Goal: Information Seeking & Learning: Learn about a topic

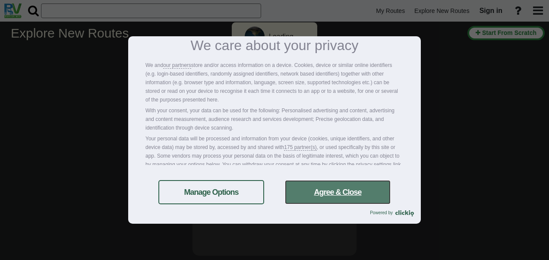
click at [364, 195] on link "Agree & Close" at bounding box center [338, 192] width 106 height 24
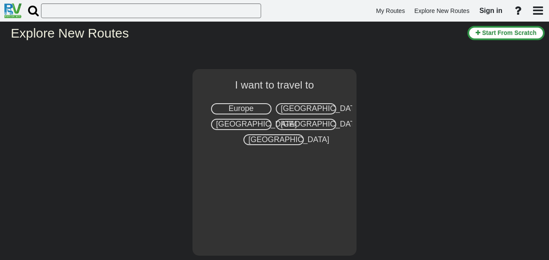
click at [301, 110] on span "[GEOGRAPHIC_DATA]" at bounding box center [321, 108] width 81 height 9
select select "number:2"
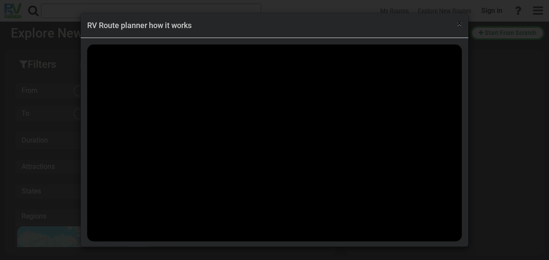
click at [460, 22] on span "×" at bounding box center [459, 23] width 5 height 10
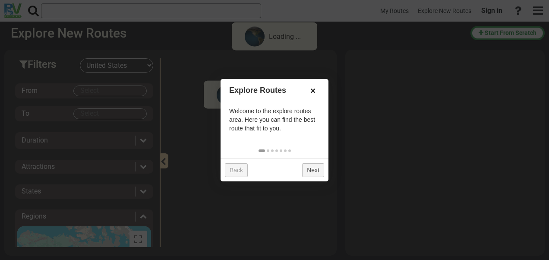
click at [313, 91] on link "×" at bounding box center [313, 90] width 14 height 15
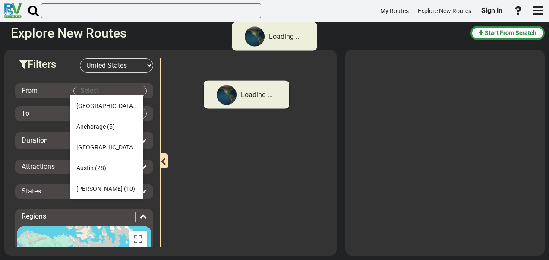
click at [104, 89] on body "Loading ... My Routes Explore New Routes Sign in × Name" at bounding box center [274, 130] width 549 height 260
click at [85, 148] on span "[GEOGRAPHIC_DATA]" at bounding box center [106, 147] width 60 height 7
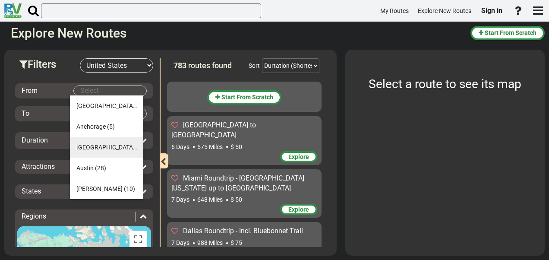
click at [94, 144] on span "[GEOGRAPHIC_DATA]" at bounding box center [106, 147] width 60 height 7
click at [94, 144] on div "From To Duration Attractions Add to bucket list:" at bounding box center [84, 219] width 138 height 293
type input "[GEOGRAPHIC_DATA]"
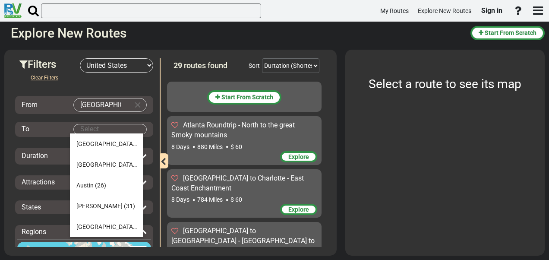
click at [89, 129] on body "My Routes Explore New Routes Sign in ×" at bounding box center [274, 130] width 549 height 260
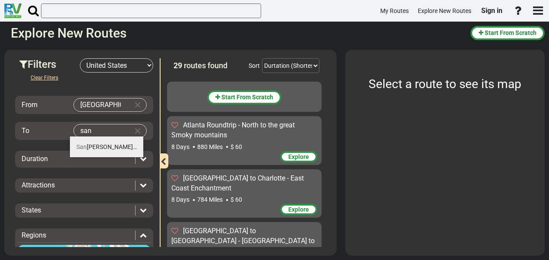
click at [99, 151] on li "[GEOGRAPHIC_DATA] (31)" at bounding box center [106, 146] width 73 height 21
type input "[GEOGRAPHIC_DATA]"
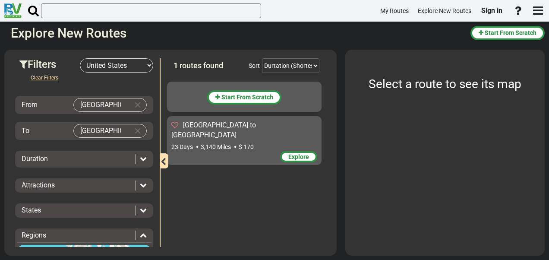
click at [287, 151] on div "Explore" at bounding box center [298, 156] width 37 height 11
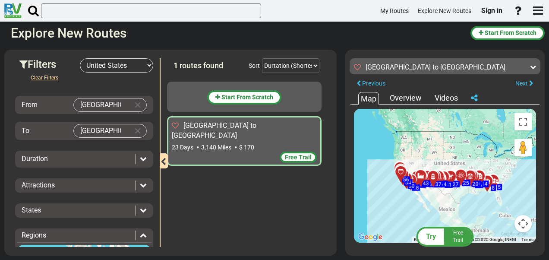
click at [472, 215] on div "To activate drag with keyboard, press Alt + Enter. Once in keyboard drag state,…" at bounding box center [445, 176] width 182 height 134
click at [524, 229] on button "Map camera controls" at bounding box center [523, 223] width 17 height 17
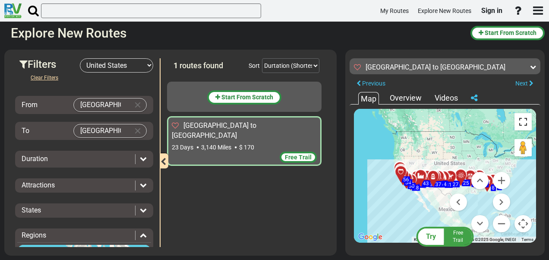
click at [526, 120] on button "Toggle fullscreen view" at bounding box center [523, 121] width 17 height 17
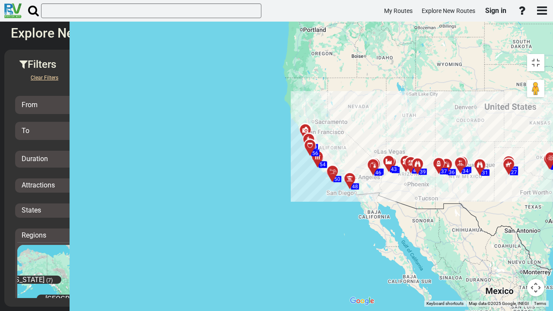
drag, startPoint x: 351, startPoint y: 159, endPoint x: 326, endPoint y: 152, distance: 26.0
click at [353, 158] on div "To activate drag with keyboard, press Alt + Enter. Once in keyboard drag state,…" at bounding box center [446, 178] width 203 height 257
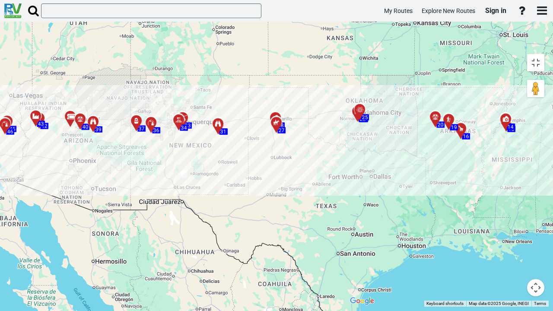
drag, startPoint x: 356, startPoint y: 187, endPoint x: 255, endPoint y: 189, distance: 100.6
click at [345, 189] on div "To activate drag with keyboard, press Alt + Enter. Once in keyboard drag state,…" at bounding box center [446, 178] width 203 height 257
click at [451, 146] on div "To activate drag with keyboard, press Alt + Enter. Once in keyboard drag state,…" at bounding box center [446, 178] width 203 height 257
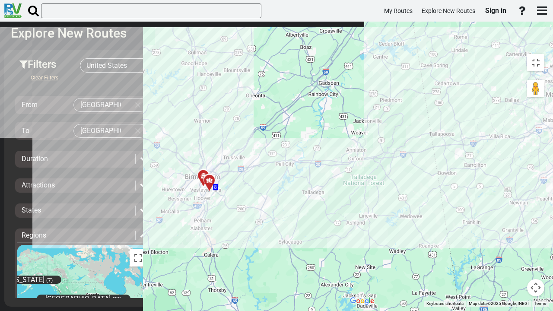
drag, startPoint x: 341, startPoint y: 73, endPoint x: 353, endPoint y: 159, distance: 86.4
click at [353, 159] on div "To activate drag with keyboard, press Alt + Enter. Once in keyboard drag state,…" at bounding box center [446, 178] width 203 height 257
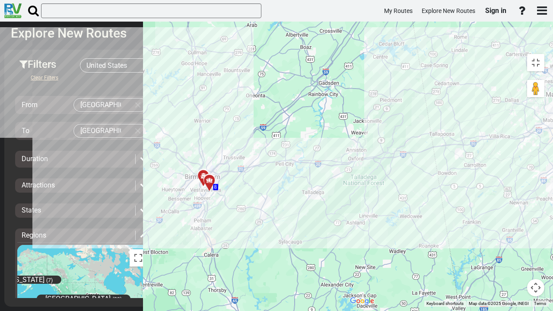
click at [205, 177] on icon at bounding box center [209, 180] width 9 height 7
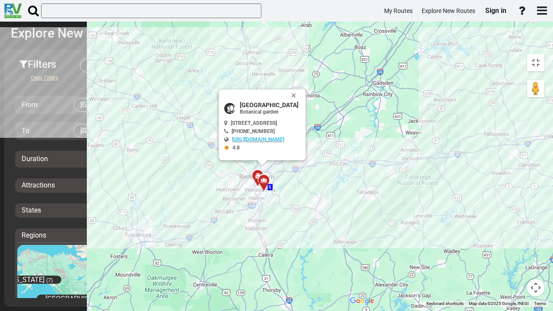
click at [345, 137] on div "To activate drag with keyboard, press Alt + Enter. Once in keyboard drag state,…" at bounding box center [446, 178] width 203 height 257
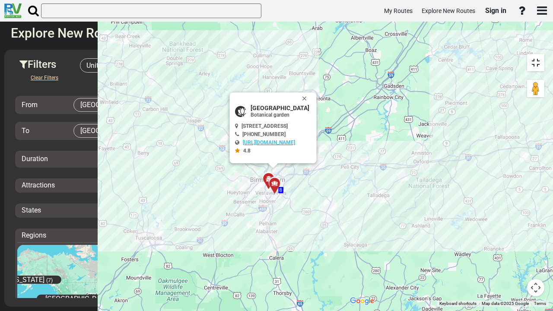
click at [543, 54] on button "Toggle fullscreen view" at bounding box center [535, 62] width 17 height 17
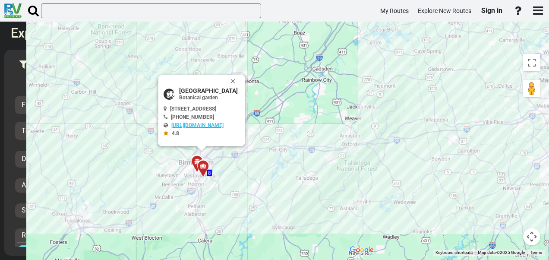
drag, startPoint x: 464, startPoint y: 198, endPoint x: 373, endPoint y: 212, distance: 91.7
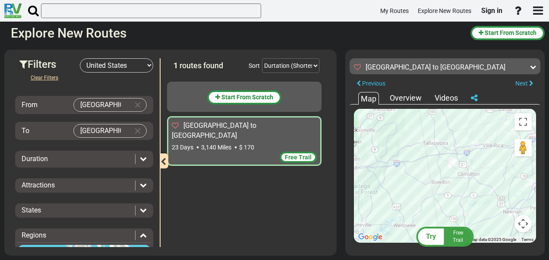
click at [374, 212] on div "To activate drag with keyboard, press Alt + Enter. Once in keyboard drag state,…" at bounding box center [445, 176] width 182 height 134
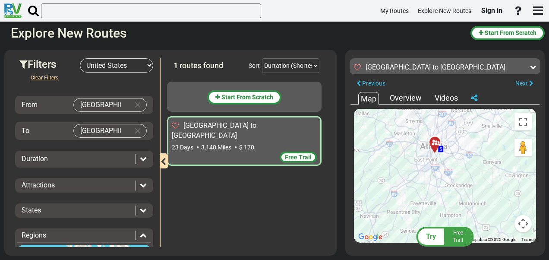
drag, startPoint x: 484, startPoint y: 196, endPoint x: 363, endPoint y: 196, distance: 121.3
click at [363, 196] on div "To activate drag with keyboard, press Alt + Enter. Once in keyboard drag state,…" at bounding box center [445, 176] width 182 height 134
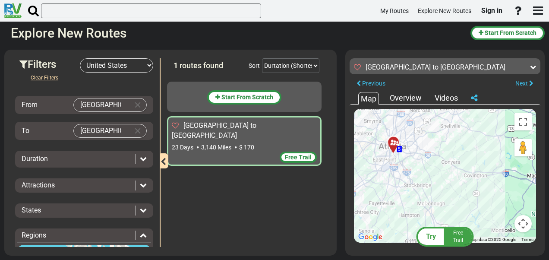
click at [145, 154] on div "Duration" at bounding box center [84, 159] width 134 height 10
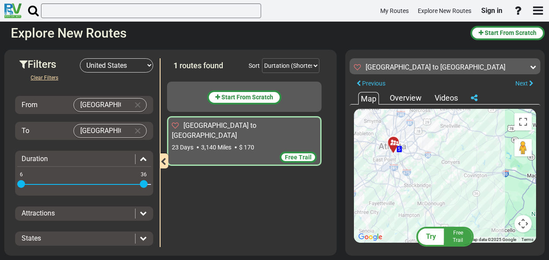
click at [145, 154] on div "Duration" at bounding box center [84, 159] width 134 height 10
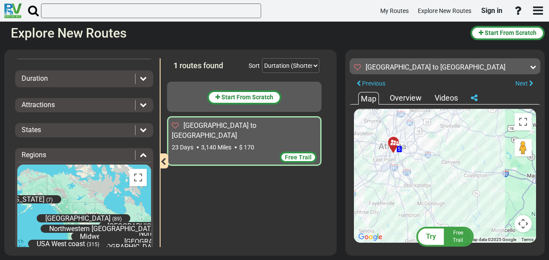
scroll to position [50, 0]
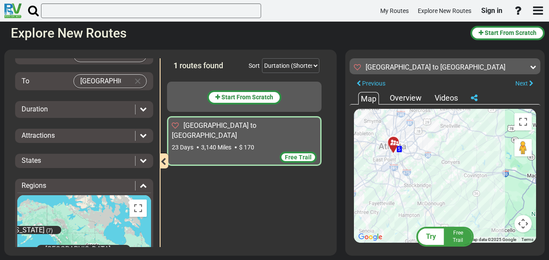
click at [393, 145] on div at bounding box center [396, 145] width 14 height 13
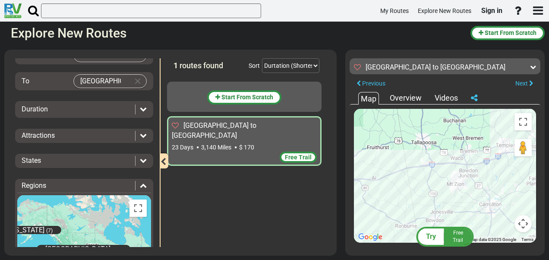
drag, startPoint x: 486, startPoint y: 199, endPoint x: 370, endPoint y: 149, distance: 126.5
click at [370, 149] on div "To activate drag with keyboard, press Alt + Enter. Once in keyboard drag state,…" at bounding box center [445, 176] width 182 height 134
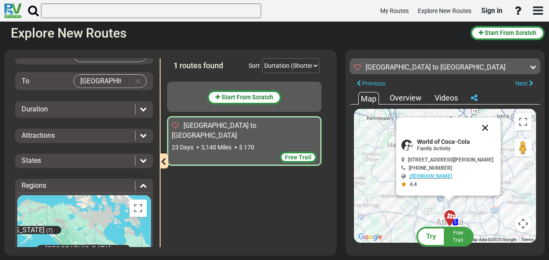
click at [496, 129] on button "Close" at bounding box center [485, 127] width 21 height 21
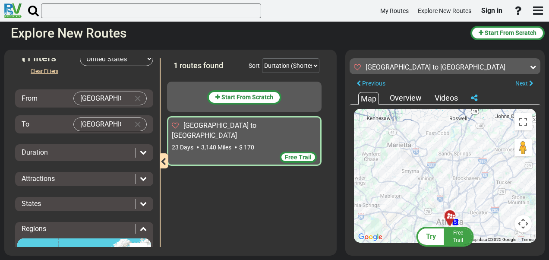
scroll to position [0, 0]
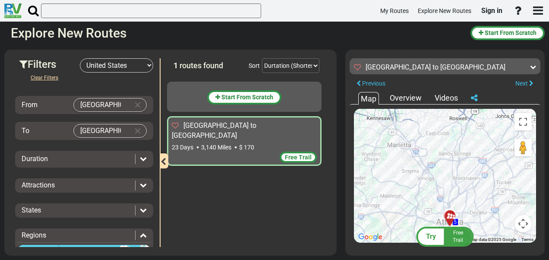
click at [142, 156] on icon at bounding box center [143, 158] width 7 height 7
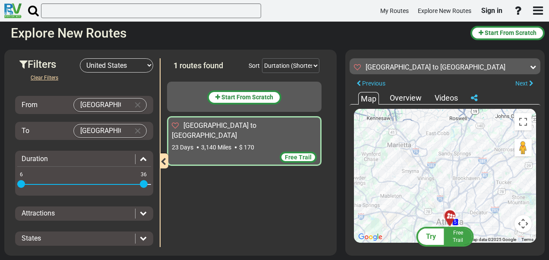
click at [125, 183] on span at bounding box center [82, 184] width 123 height 14
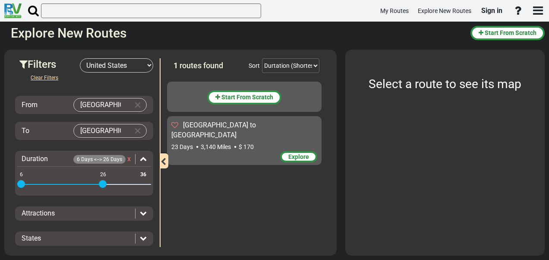
click at [103, 184] on div "6 36 6 26" at bounding box center [84, 185] width 134 height 2
click at [87, 184] on div "6 36 6 22" at bounding box center [84, 185] width 134 height 2
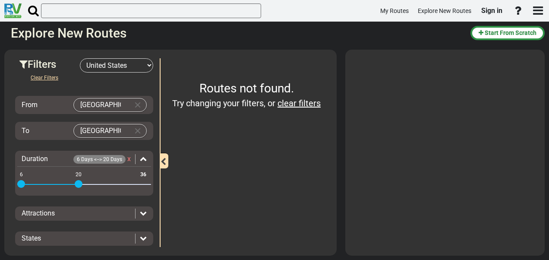
click at [79, 180] on span at bounding box center [49, 184] width 57 height 14
click at [69, 180] on span at bounding box center [49, 184] width 57 height 14
click at [64, 184] on div "6 36 6 18" at bounding box center [84, 185] width 134 height 2
click at [63, 182] on span at bounding box center [66, 184] width 8 height 8
click at [58, 184] on span at bounding box center [39, 184] width 37 height 1
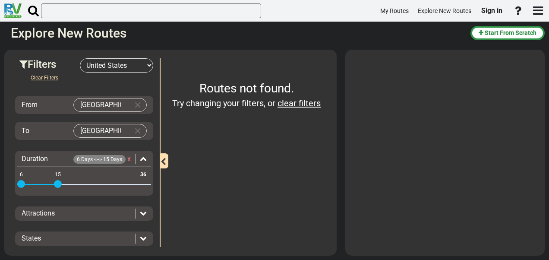
click at [54, 183] on span at bounding box center [58, 184] width 8 height 8
click at [54, 184] on div "6 36 6 15" at bounding box center [84, 185] width 134 height 2
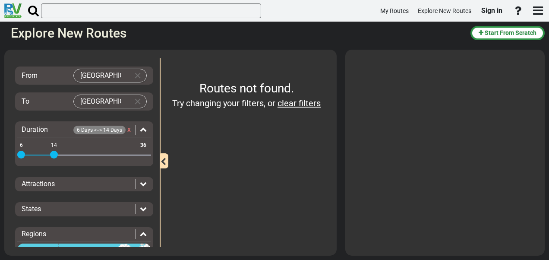
scroll to position [43, 0]
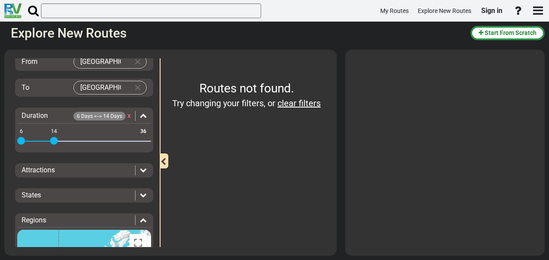
click at [142, 166] on icon at bounding box center [143, 169] width 7 height 7
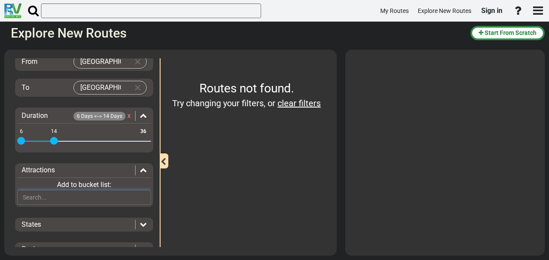
click at [50, 191] on input "text" at bounding box center [84, 197] width 134 height 15
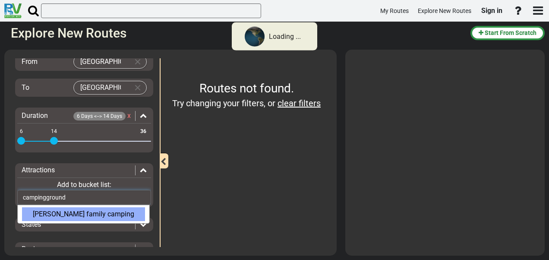
type input "campingground"
click at [96, 211] on div "[PERSON_NAME] family camping" at bounding box center [83, 214] width 123 height 14
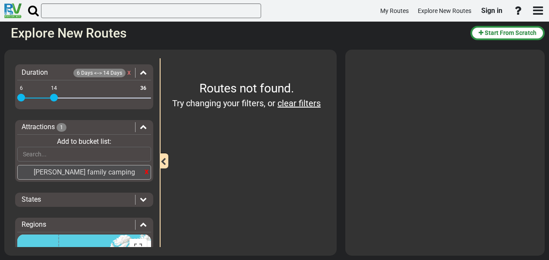
scroll to position [130, 0]
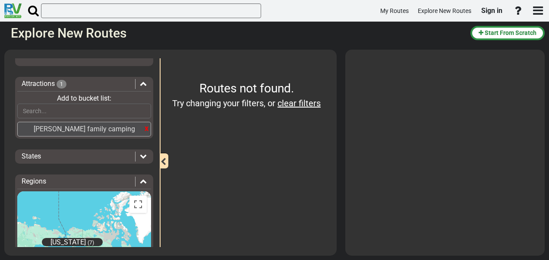
click at [140, 155] on icon at bounding box center [143, 155] width 7 height 7
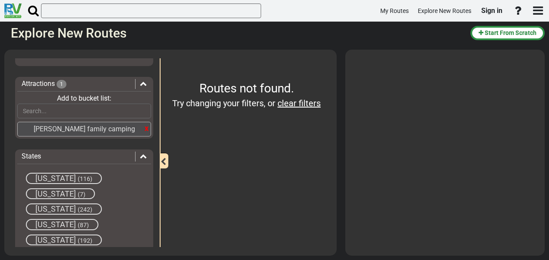
click at [140, 155] on icon at bounding box center [143, 155] width 7 height 7
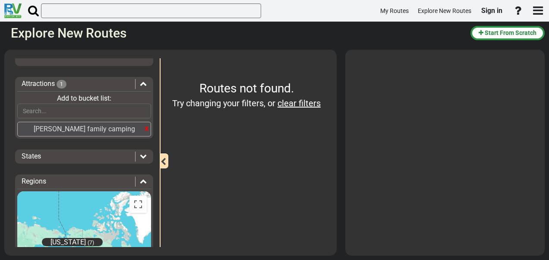
scroll to position [173, 0]
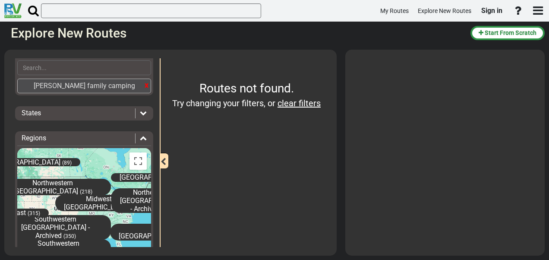
drag, startPoint x: 92, startPoint y: 198, endPoint x: 0, endPoint y: 158, distance: 100.6
click at [0, 158] on html "My Routes Explore New Routes Sign in ×" at bounding box center [274, 130] width 549 height 260
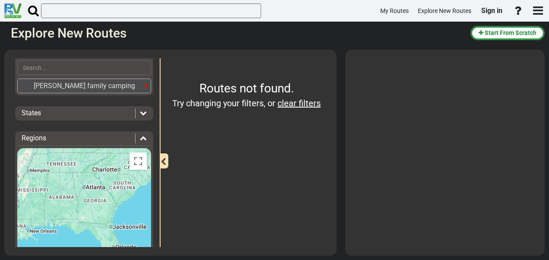
click at [98, 187] on div "[US_STATE] (7) [GEOGRAPHIC_DATA] (99) Midwestern [GEOGRAPHIC_DATA] (320) [GEOGR…" at bounding box center [84, 213] width 134 height 130
click at [70, 162] on div "[US_STATE] (7) [GEOGRAPHIC_DATA] (99) Midwestern [GEOGRAPHIC_DATA] (320) [GEOGR…" at bounding box center [84, 213] width 134 height 130
click at [95, 204] on div "[US_STATE] (7) [GEOGRAPHIC_DATA] (99) Midwestern [GEOGRAPHIC_DATA] (320) [GEOGR…" at bounding box center [84, 213] width 134 height 130
click at [98, 200] on div "[US_STATE] (7) [GEOGRAPHIC_DATA] (99) Midwestern [GEOGRAPHIC_DATA] (320) [GEOGR…" at bounding box center [84, 213] width 134 height 130
click at [142, 137] on icon at bounding box center [143, 137] width 7 height 7
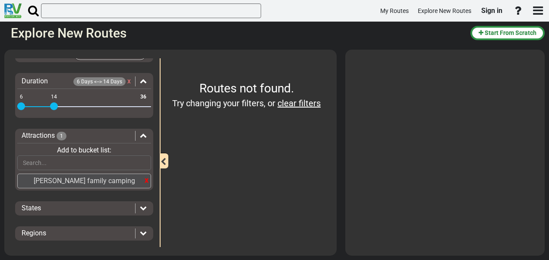
scroll to position [77, 0]
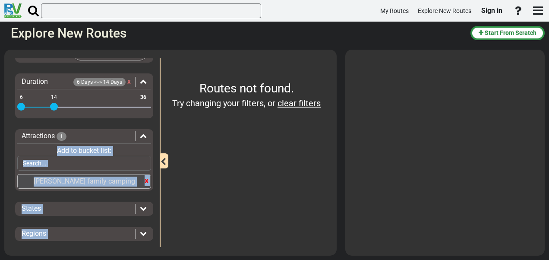
drag, startPoint x: 155, startPoint y: 136, endPoint x: 164, endPoint y: 89, distance: 47.9
click at [164, 58] on div "Filters -- Select Destination -- [GEOGRAPHIC_DATA] [GEOGRAPHIC_DATA] [GEOGRAPHI…" at bounding box center [171, 58] width 324 height 0
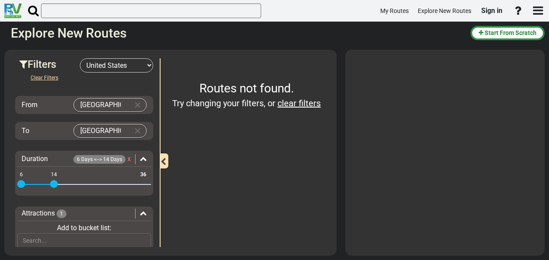
click at [117, 209] on div "Attractions 1" at bounding box center [79, 214] width 114 height 10
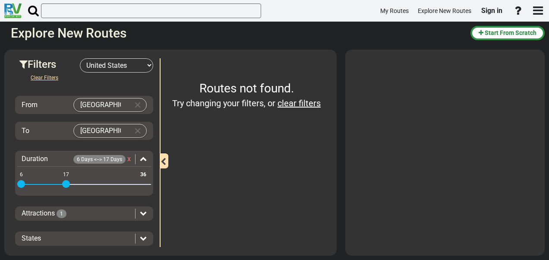
drag, startPoint x: 52, startPoint y: 183, endPoint x: 67, endPoint y: 180, distance: 15.4
click at [67, 180] on span at bounding box center [66, 184] width 8 height 8
drag, startPoint x: 66, startPoint y: 183, endPoint x: 99, endPoint y: 179, distance: 33.1
click at [98, 180] on span at bounding box center [95, 184] width 8 height 8
drag, startPoint x: 116, startPoint y: 185, endPoint x: 163, endPoint y: 187, distance: 47.5
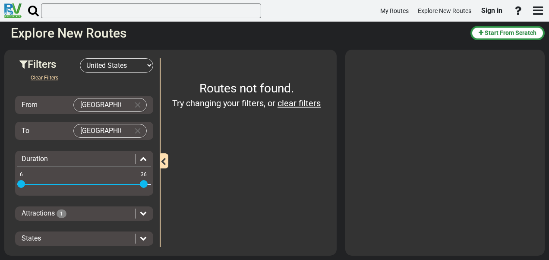
click at [163, 58] on div "Filters -- Select Destination -- [GEOGRAPHIC_DATA] [GEOGRAPHIC_DATA] [GEOGRAPHI…" at bounding box center [171, 58] width 324 height 0
click at [140, 209] on icon at bounding box center [143, 212] width 7 height 7
click at [63, 210] on span "1" at bounding box center [62, 213] width 10 height 9
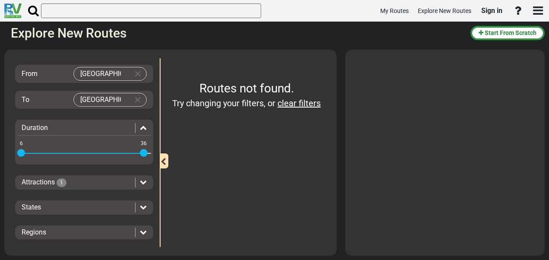
scroll to position [30, 0]
click at [140, 180] on icon at bounding box center [143, 183] width 7 height 7
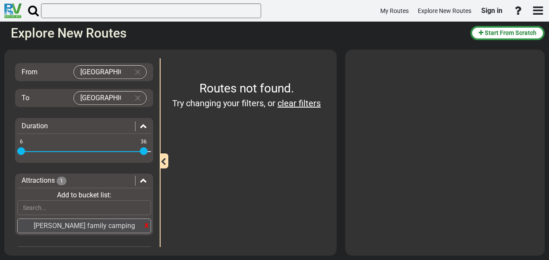
click at [140, 178] on icon at bounding box center [143, 180] width 7 height 7
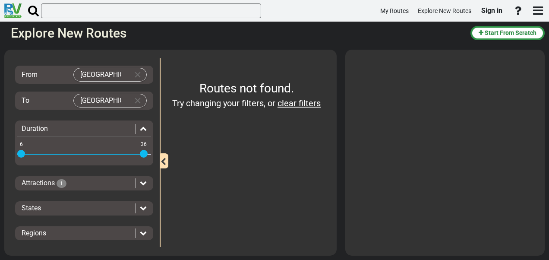
scroll to position [30, 0]
click at [135, 207] on div at bounding box center [141, 209] width 12 height 10
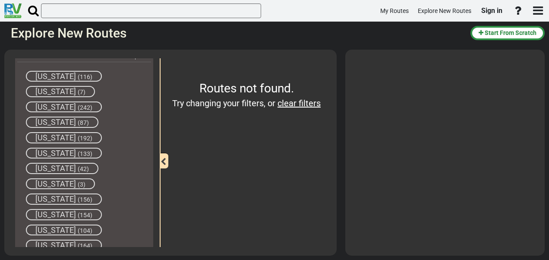
scroll to position [202, 0]
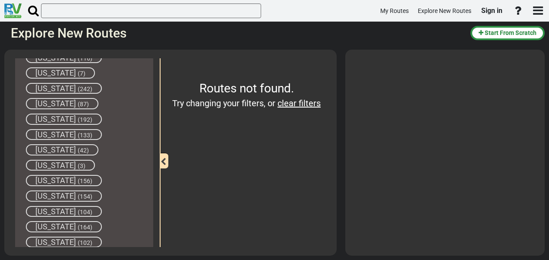
click at [44, 193] on span "[US_STATE]" at bounding box center [55, 195] width 41 height 9
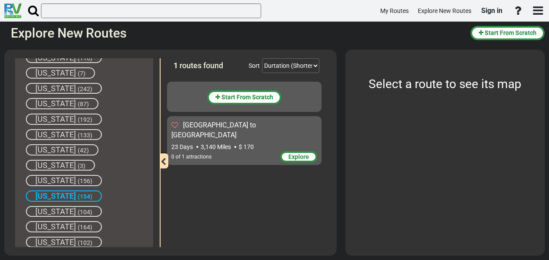
click at [244, 153] on div "0 of 1 attractions" at bounding box center [225, 157] width 109 height 9
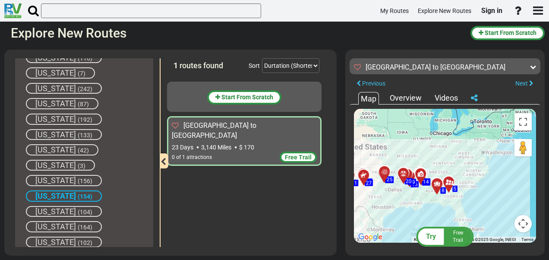
drag, startPoint x: 483, startPoint y: 173, endPoint x: 342, endPoint y: 188, distance: 141.6
click at [307, 195] on div "Filters -- Select Destination -- [GEOGRAPHIC_DATA] [GEOGRAPHIC_DATA] [GEOGRAPHI…" at bounding box center [274, 152] width 549 height 215
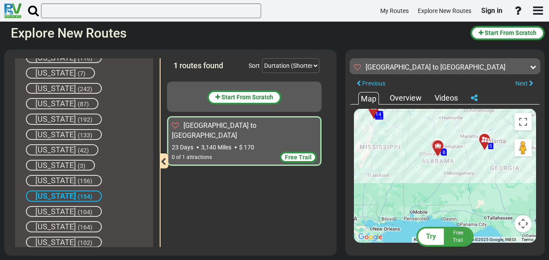
drag, startPoint x: 476, startPoint y: 157, endPoint x: 349, endPoint y: 196, distance: 133.3
click at [349, 196] on div "Try Free Trail [GEOGRAPHIC_DATA] to [GEOGRAPHIC_DATA] 3,140 Miles 137 +" at bounding box center [444, 153] width 199 height 206
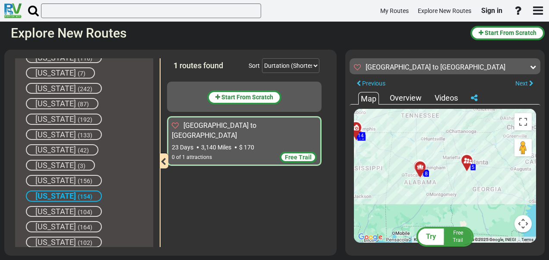
drag, startPoint x: 478, startPoint y: 178, endPoint x: 460, endPoint y: 200, distance: 28.6
click at [460, 200] on div "To activate drag with keyboard, press Alt + Enter. Once in keyboard drag state,…" at bounding box center [445, 176] width 182 height 134
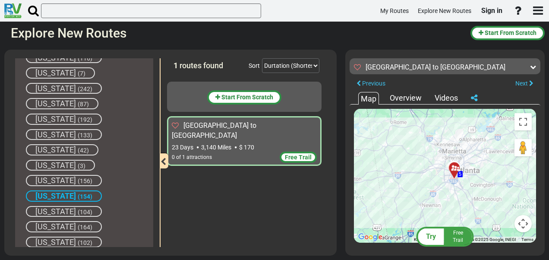
drag, startPoint x: 470, startPoint y: 123, endPoint x: 441, endPoint y: 199, distance: 81.3
click at [443, 212] on div "To activate drag with keyboard, press Alt + Enter. Once in keyboard drag state,…" at bounding box center [445, 176] width 182 height 134
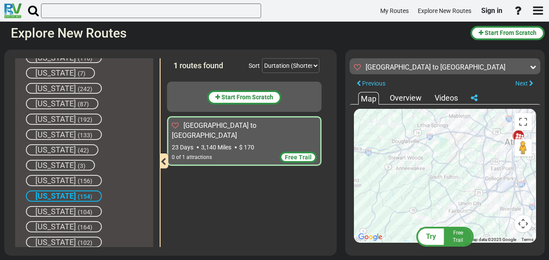
drag, startPoint x: 435, startPoint y: 180, endPoint x: 454, endPoint y: 195, distance: 24.3
click at [454, 195] on div "To activate drag with keyboard, press Alt + Enter. Once in keyboard drag state,…" at bounding box center [445, 176] width 182 height 134
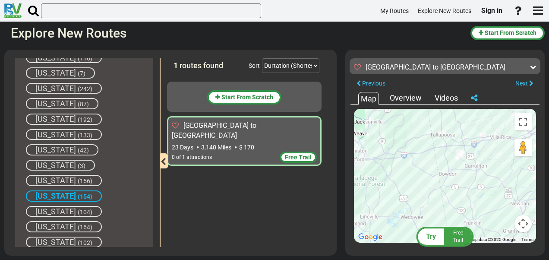
drag, startPoint x: 383, startPoint y: 187, endPoint x: 496, endPoint y: 161, distance: 116.1
click at [496, 161] on div "To activate drag with keyboard, press Alt + Enter. Once in keyboard drag state,…" at bounding box center [445, 176] width 182 height 134
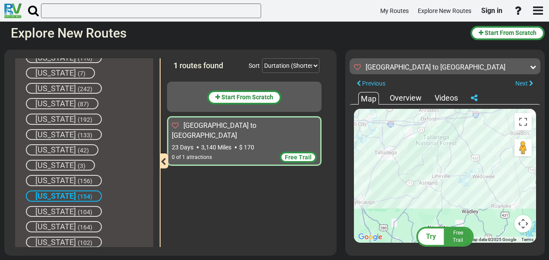
drag, startPoint x: 454, startPoint y: 184, endPoint x: 345, endPoint y: 190, distance: 109.3
click at [345, 190] on div "Filters -- Select Destination -- [GEOGRAPHIC_DATA] [GEOGRAPHIC_DATA] [GEOGRAPHI…" at bounding box center [274, 152] width 549 height 215
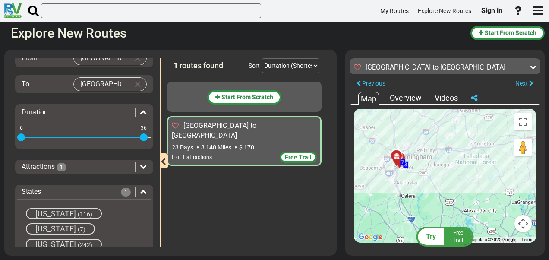
scroll to position [0, 0]
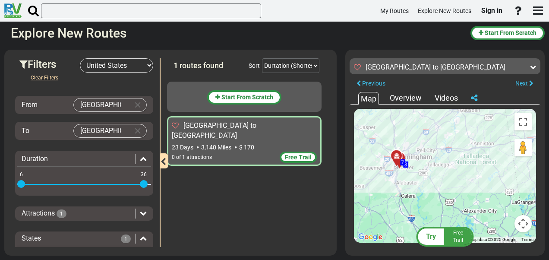
click at [113, 101] on input "[GEOGRAPHIC_DATA]" at bounding box center [101, 104] width 55 height 13
click at [122, 128] on input "[GEOGRAPHIC_DATA]" at bounding box center [101, 130] width 55 height 13
click at [136, 129] on button "Clear Input" at bounding box center [137, 130] width 13 height 13
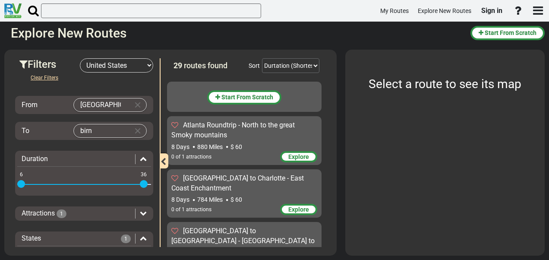
click at [104, 131] on body "My Routes Explore New Routes Sign in ×" at bounding box center [274, 130] width 549 height 260
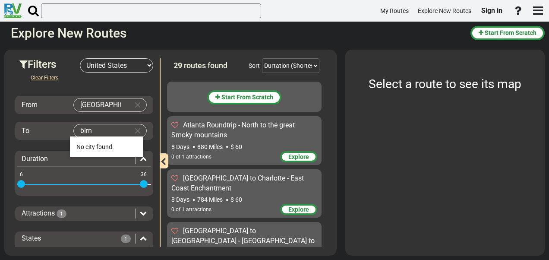
click at [104, 129] on body "My Routes Explore New Routes Sign in ×" at bounding box center [274, 130] width 549 height 260
type input "b"
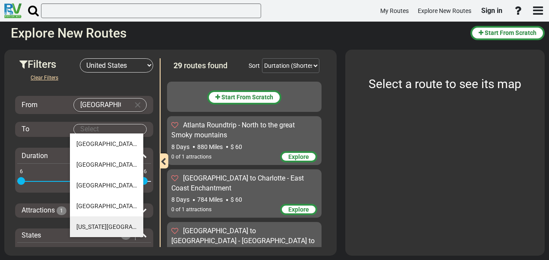
scroll to position [392, 0]
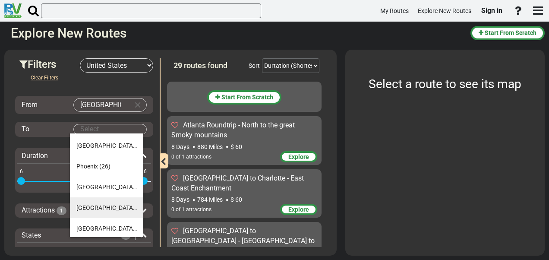
click at [113, 205] on span "[GEOGRAPHIC_DATA]" at bounding box center [106, 207] width 60 height 7
type input "[GEOGRAPHIC_DATA]"
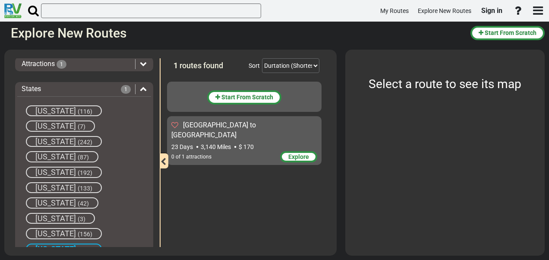
scroll to position [130, 0]
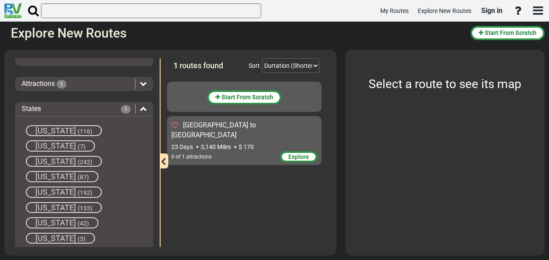
click at [140, 109] on icon at bounding box center [143, 108] width 7 height 7
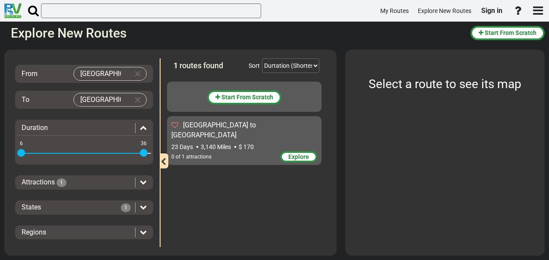
scroll to position [30, 0]
click at [143, 234] on icon at bounding box center [143, 233] width 7 height 7
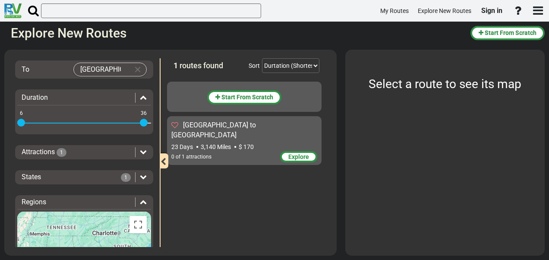
scroll to position [73, 0]
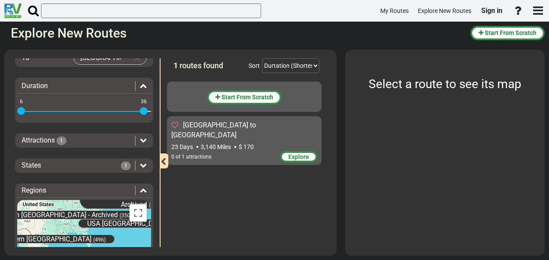
drag, startPoint x: 111, startPoint y: 232, endPoint x: 95, endPoint y: 240, distance: 18.0
click at [95, 240] on div "[US_STATE] (7) [GEOGRAPHIC_DATA] (99) Midwestern [GEOGRAPHIC_DATA] (320) [GEOGR…" at bounding box center [84, 265] width 134 height 130
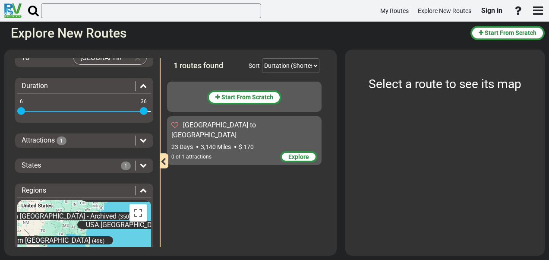
click at [296, 153] on span "Explore" at bounding box center [298, 156] width 21 height 7
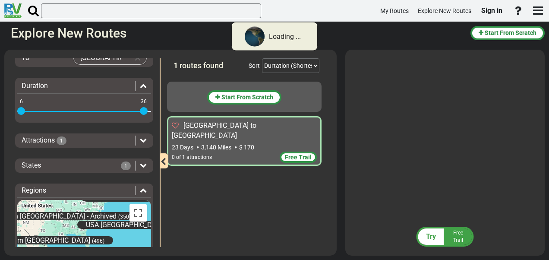
click at [247, 144] on span "$ 170" at bounding box center [246, 147] width 15 height 7
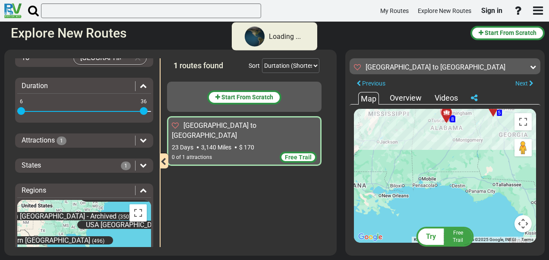
drag, startPoint x: 420, startPoint y: 156, endPoint x: 392, endPoint y: 206, distance: 57.0
click at [387, 232] on div "To activate drag with keyboard, press Alt + Enter. Once in keyboard drag state,…" at bounding box center [445, 176] width 182 height 134
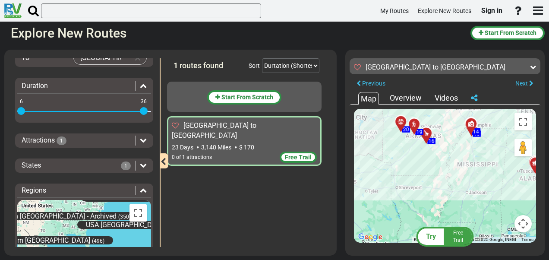
drag, startPoint x: 526, startPoint y: 180, endPoint x: 325, endPoint y: 170, distance: 201.4
click at [325, 170] on div "Filters -- Select Destination -- [GEOGRAPHIC_DATA] [GEOGRAPHIC_DATA] [GEOGRAPHI…" at bounding box center [274, 152] width 549 height 215
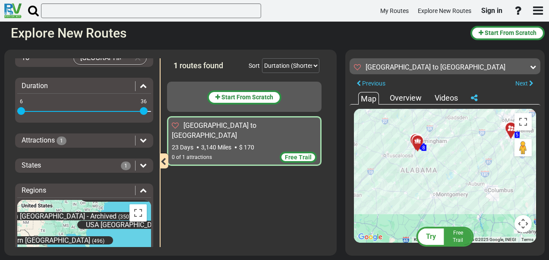
drag, startPoint x: 478, startPoint y: 181, endPoint x: 310, endPoint y: 165, distance: 169.1
click at [310, 165] on div "Filters -- Select Destination -- [GEOGRAPHIC_DATA] [GEOGRAPHIC_DATA] [GEOGRAPHI…" at bounding box center [274, 152] width 549 height 215
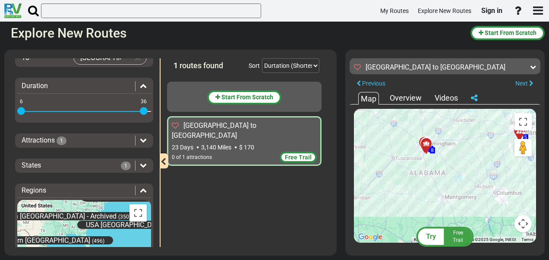
drag, startPoint x: 475, startPoint y: 188, endPoint x: 496, endPoint y: 192, distance: 21.0
click at [496, 192] on div "To activate drag with keyboard, press Alt + Enter. Once in keyboard drag state,…" at bounding box center [445, 176] width 182 height 134
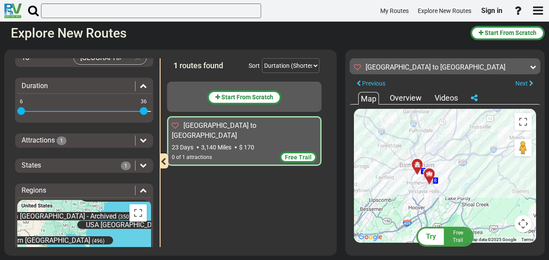
drag, startPoint x: 407, startPoint y: 191, endPoint x: 461, endPoint y: 131, distance: 81.0
click at [462, 131] on div "To activate drag with keyboard, press Alt + Enter. Once in keyboard drag state,…" at bounding box center [445, 176] width 182 height 134
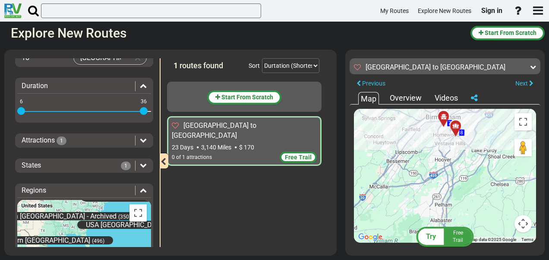
drag, startPoint x: 414, startPoint y: 154, endPoint x: 418, endPoint y: 148, distance: 7.0
click at [418, 148] on div "To activate drag with keyboard, press Alt + Enter. Once in keyboard drag state,…" at bounding box center [445, 176] width 182 height 134
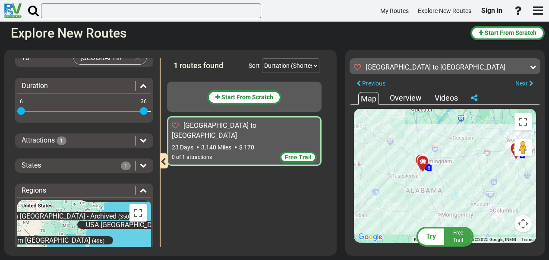
click at [140, 163] on icon at bounding box center [143, 164] width 7 height 7
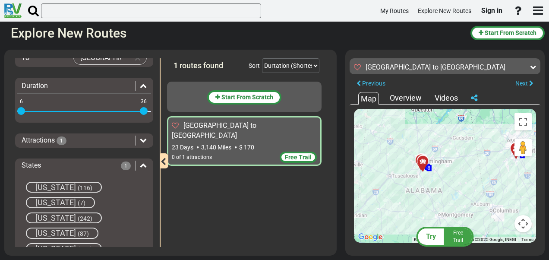
click at [52, 184] on span "[US_STATE]" at bounding box center [55, 187] width 41 height 9
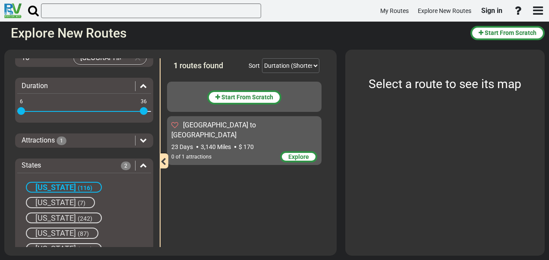
click at [142, 163] on icon at bounding box center [143, 164] width 7 height 7
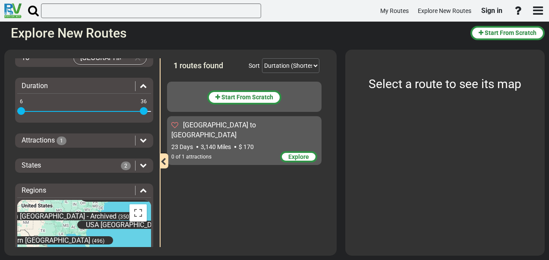
click at [140, 187] on icon at bounding box center [143, 190] width 7 height 7
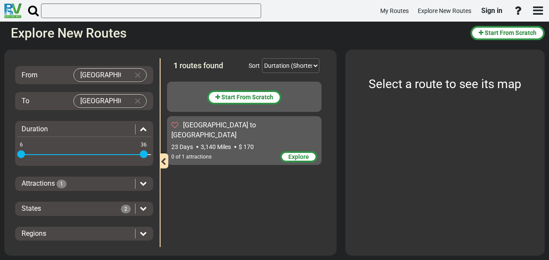
click at [143, 229] on div "Regions" at bounding box center [84, 234] width 134 height 10
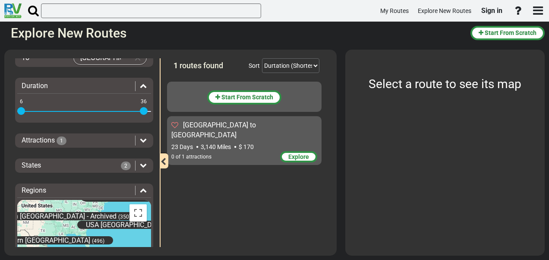
click at [140, 165] on icon at bounding box center [143, 164] width 7 height 7
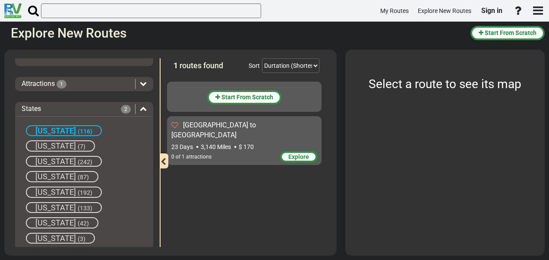
scroll to position [159, 0]
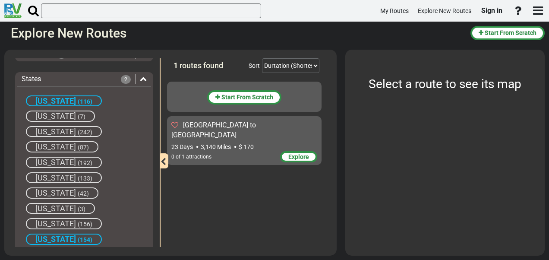
click at [62, 237] on span "[US_STATE]" at bounding box center [55, 238] width 41 height 9
click at [143, 79] on div "States 1" at bounding box center [84, 79] width 134 height 10
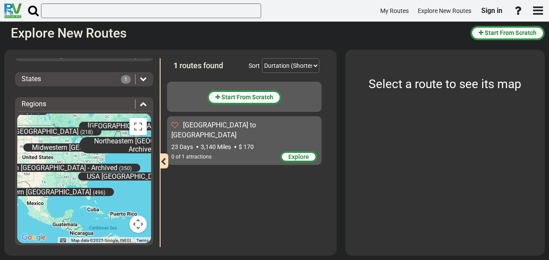
drag, startPoint x: 47, startPoint y: 164, endPoint x: 49, endPoint y: 201, distance: 37.6
click at [49, 201] on div "[US_STATE] (7) [GEOGRAPHIC_DATA] (99) Midwestern [GEOGRAPHIC_DATA] (320) [GEOGR…" at bounding box center [84, 179] width 134 height 130
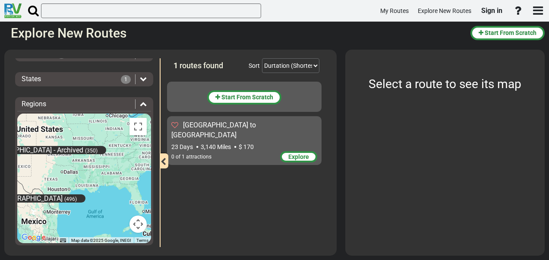
drag, startPoint x: 65, startPoint y: 166, endPoint x: 111, endPoint y: 168, distance: 45.4
click at [111, 168] on div "[US_STATE] (7) [GEOGRAPHIC_DATA] (99) Midwestern [GEOGRAPHIC_DATA] (320) [GEOGR…" at bounding box center [84, 179] width 134 height 130
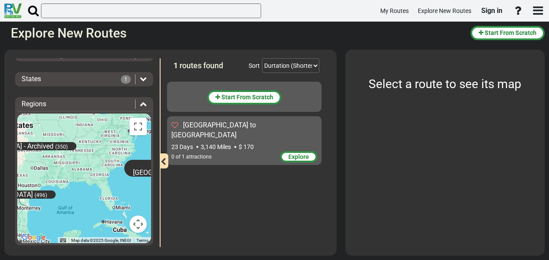
drag, startPoint x: 97, startPoint y: 173, endPoint x: 57, endPoint y: 168, distance: 39.6
click at [57, 168] on div "[US_STATE] (7) [GEOGRAPHIC_DATA] (99) Midwestern [GEOGRAPHIC_DATA] (320) [GEOGR…" at bounding box center [84, 179] width 134 height 130
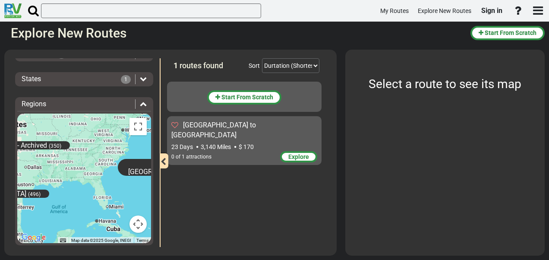
click at [132, 160] on span "USA [GEOGRAPHIC_DATA]" at bounding box center [160, 167] width 65 height 16
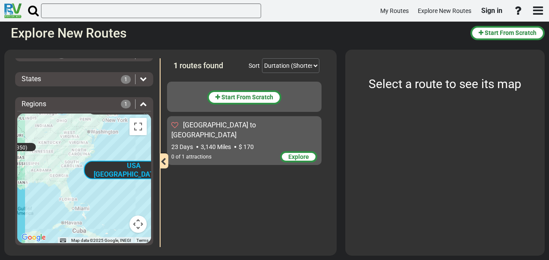
drag, startPoint x: 112, startPoint y: 152, endPoint x: 76, endPoint y: 155, distance: 35.9
click at [76, 155] on div "[US_STATE] (7) [GEOGRAPHIC_DATA] (99) Midwestern [GEOGRAPHIC_DATA] (320) [GEOGR…" at bounding box center [84, 179] width 134 height 130
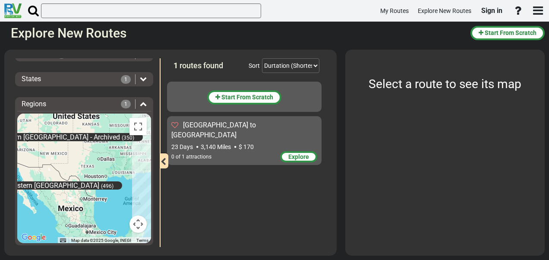
drag, startPoint x: 66, startPoint y: 156, endPoint x: 174, endPoint y: 146, distance: 108.4
click at [174, 58] on div "Filters -- Select Destination -- [GEOGRAPHIC_DATA] [GEOGRAPHIC_DATA] [GEOGRAPHI…" at bounding box center [171, 58] width 324 height 0
click at [102, 158] on div "[US_STATE] (7) [GEOGRAPHIC_DATA] (99) Midwestern [GEOGRAPHIC_DATA] (320) [GEOGR…" at bounding box center [84, 179] width 134 height 130
click at [122, 135] on span "(350)" at bounding box center [128, 138] width 13 height 6
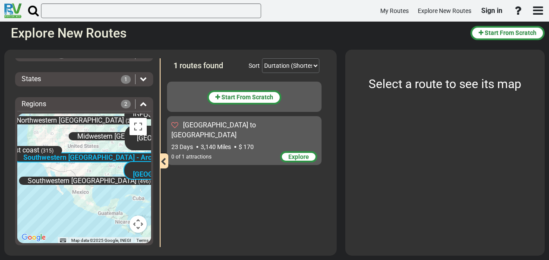
click at [140, 105] on icon at bounding box center [143, 103] width 7 height 7
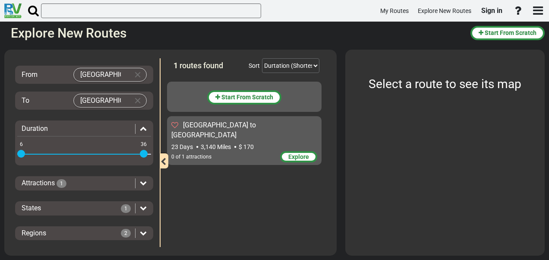
scroll to position [30, 0]
click at [140, 230] on icon at bounding box center [143, 233] width 7 height 7
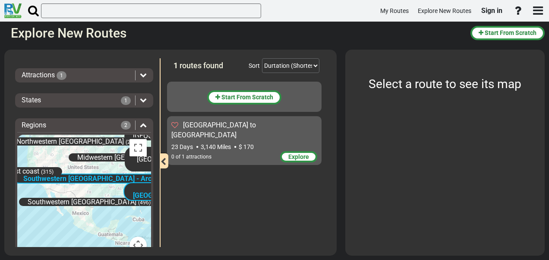
scroll to position [159, 0]
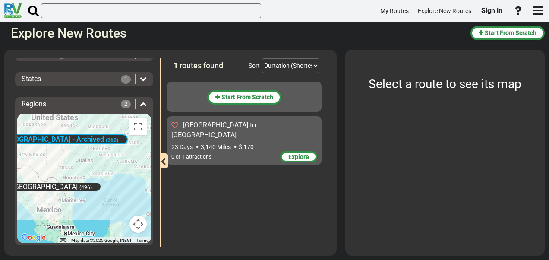
click at [47, 140] on span "Southwestern [GEOGRAPHIC_DATA] - Archived" at bounding box center [31, 140] width 145 height 8
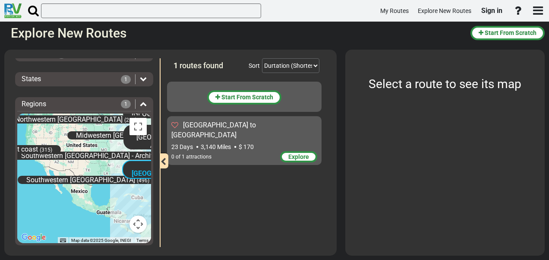
click at [141, 158] on div "USA [GEOGRAPHIC_DATA] (399)" at bounding box center [172, 169] width 100 height 27
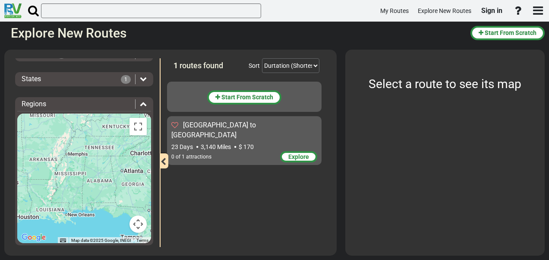
drag, startPoint x: 101, startPoint y: 158, endPoint x: 95, endPoint y: 197, distance: 39.3
click at [95, 197] on div "[US_STATE] (7) [GEOGRAPHIC_DATA] (99) Midwestern [GEOGRAPHIC_DATA] (320) [GEOGR…" at bounding box center [84, 179] width 134 height 130
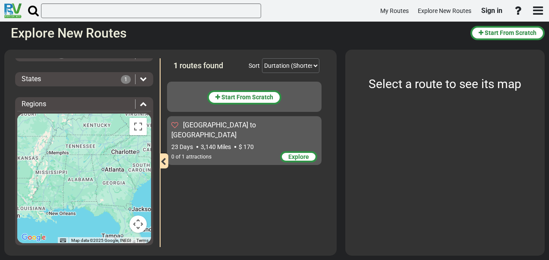
drag, startPoint x: 128, startPoint y: 183, endPoint x: 108, endPoint y: 183, distance: 19.9
click at [108, 183] on div "[US_STATE] (7) [GEOGRAPHIC_DATA] (99) Midwestern [GEOGRAPHIC_DATA] (320) [GEOGR…" at bounding box center [84, 179] width 134 height 130
click at [80, 180] on div "[US_STATE] (7) [GEOGRAPHIC_DATA] (99) Midwestern [GEOGRAPHIC_DATA] (320) [GEOGR…" at bounding box center [84, 179] width 134 height 130
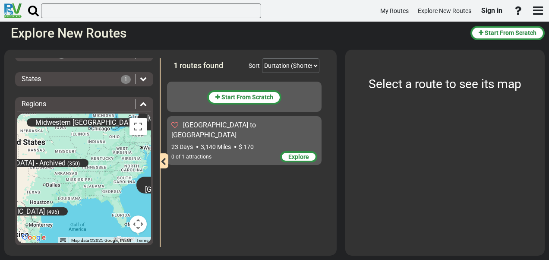
click at [75, 121] on span "Midwestern [GEOGRAPHIC_DATA]" at bounding box center [86, 123] width 102 height 8
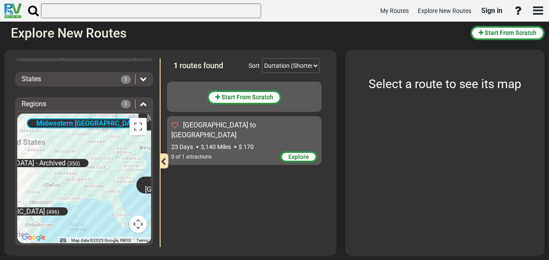
click at [76, 122] on span "Midwestern [GEOGRAPHIC_DATA]" at bounding box center [88, 124] width 105 height 8
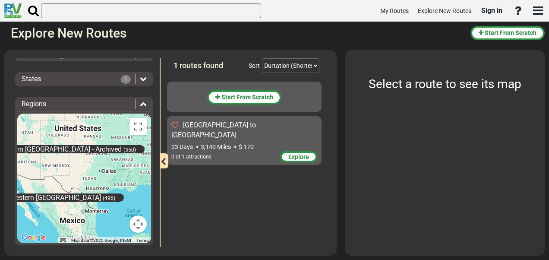
drag, startPoint x: 72, startPoint y: 177, endPoint x: 128, endPoint y: 161, distance: 57.9
click at [130, 162] on div "[US_STATE] (7) [GEOGRAPHIC_DATA] (99) Midwestern [GEOGRAPHIC_DATA] (320) [GEOGR…" at bounding box center [84, 179] width 134 height 130
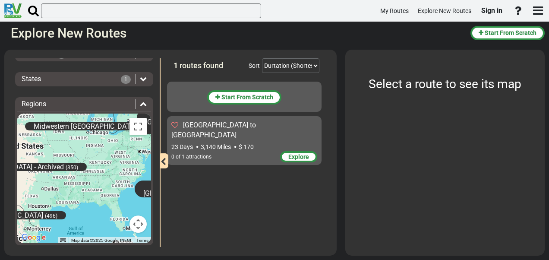
drag, startPoint x: 124, startPoint y: 168, endPoint x: 60, endPoint y: 187, distance: 67.5
click at [60, 187] on div "[US_STATE] (7) [GEOGRAPHIC_DATA] (99) Midwestern [GEOGRAPHIC_DATA] (320) [GEOGR…" at bounding box center [84, 179] width 134 height 130
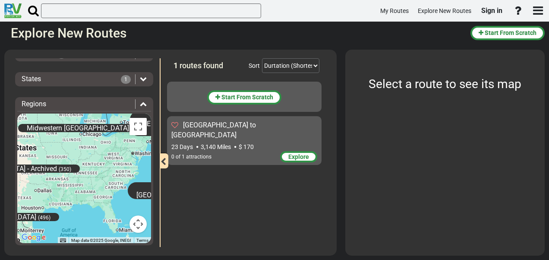
click at [59, 126] on span "Midwestern [GEOGRAPHIC_DATA]" at bounding box center [78, 128] width 102 height 8
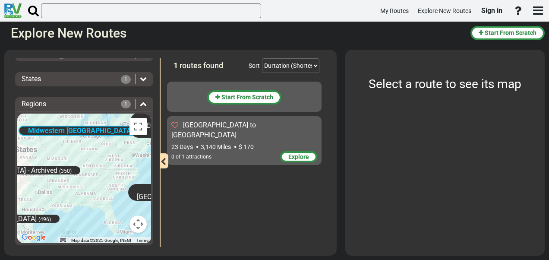
click at [67, 127] on span "Midwestern [GEOGRAPHIC_DATA]" at bounding box center [80, 131] width 105 height 8
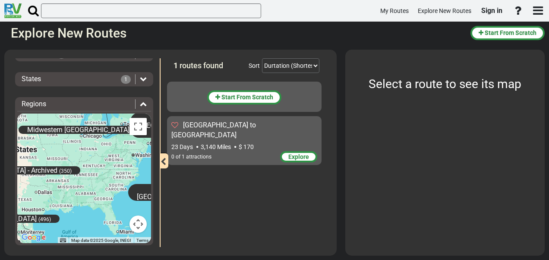
click at [143, 184] on span "USA [GEOGRAPHIC_DATA]" at bounding box center [169, 192] width 65 height 16
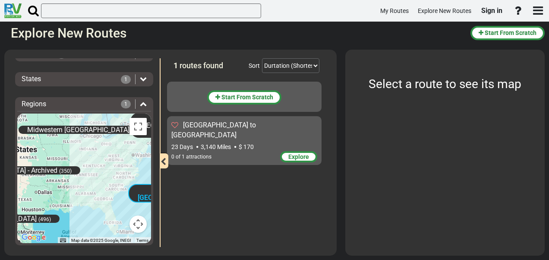
click at [135, 190] on div "USA [GEOGRAPHIC_DATA] (399)" at bounding box center [178, 193] width 100 height 18
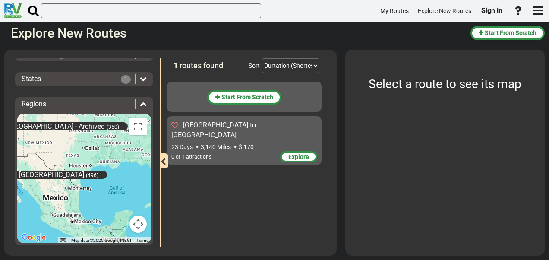
drag, startPoint x: 54, startPoint y: 201, endPoint x: 102, endPoint y: 156, distance: 66.0
click at [102, 156] on div "[US_STATE] (7) [GEOGRAPHIC_DATA] (99) Midwestern [GEOGRAPHIC_DATA] (320) [GEOGR…" at bounding box center [84, 179] width 134 height 130
click at [31, 174] on span "Southwestern [GEOGRAPHIC_DATA]" at bounding box center [29, 175] width 109 height 8
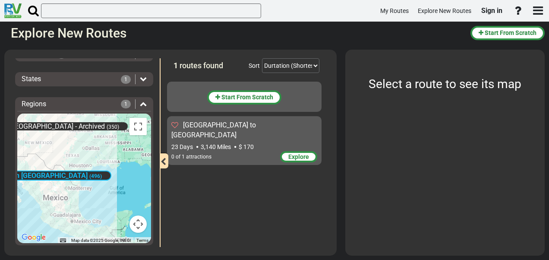
click at [31, 174] on span "Southwestern [GEOGRAPHIC_DATA]" at bounding box center [31, 176] width 111 height 8
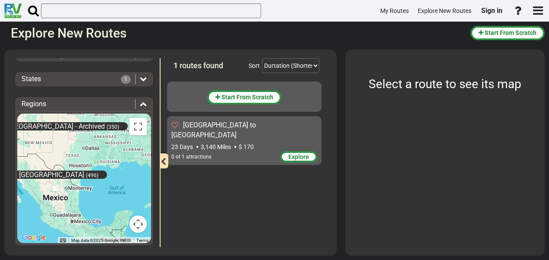
drag, startPoint x: 192, startPoint y: 0, endPoint x: 192, endPoint y: -5, distance: 5.2
click at [192, 0] on html "My Routes Explore New Routes Sign in ×" at bounding box center [274, 130] width 549 height 260
